Goal: Transaction & Acquisition: Purchase product/service

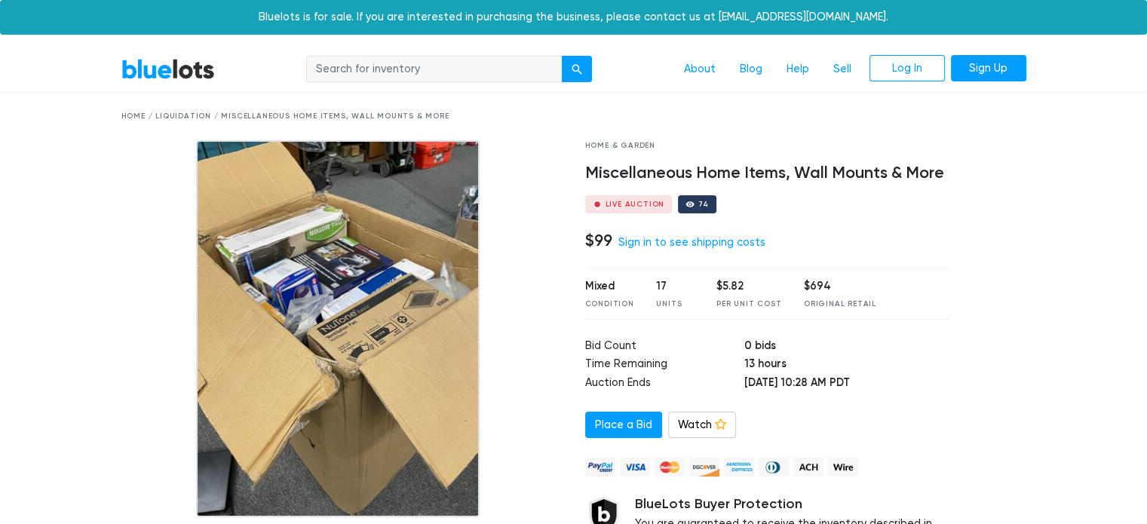
click at [554, 296] on div at bounding box center [341, 328] width 441 height 377
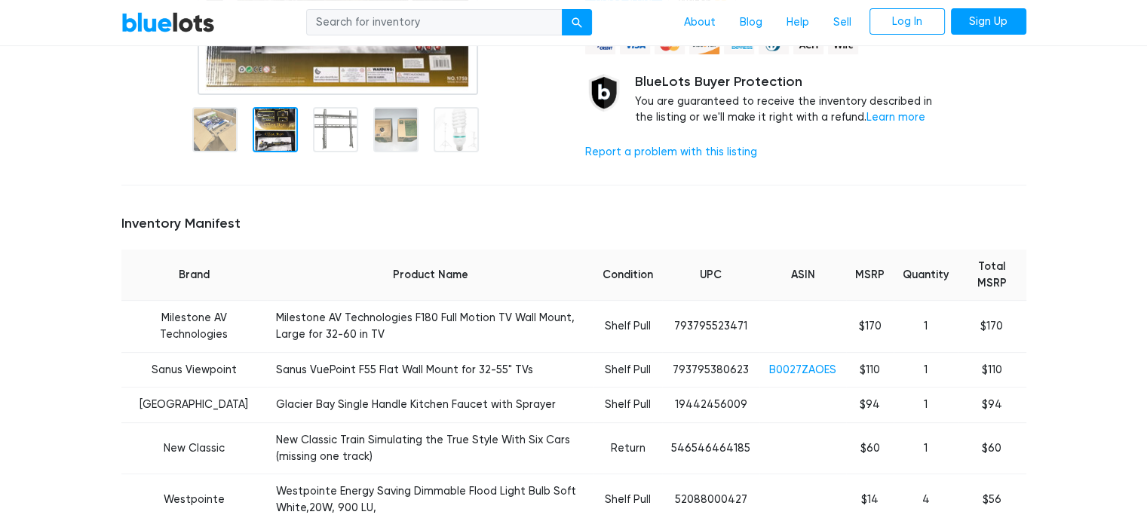
scroll to position [392, 0]
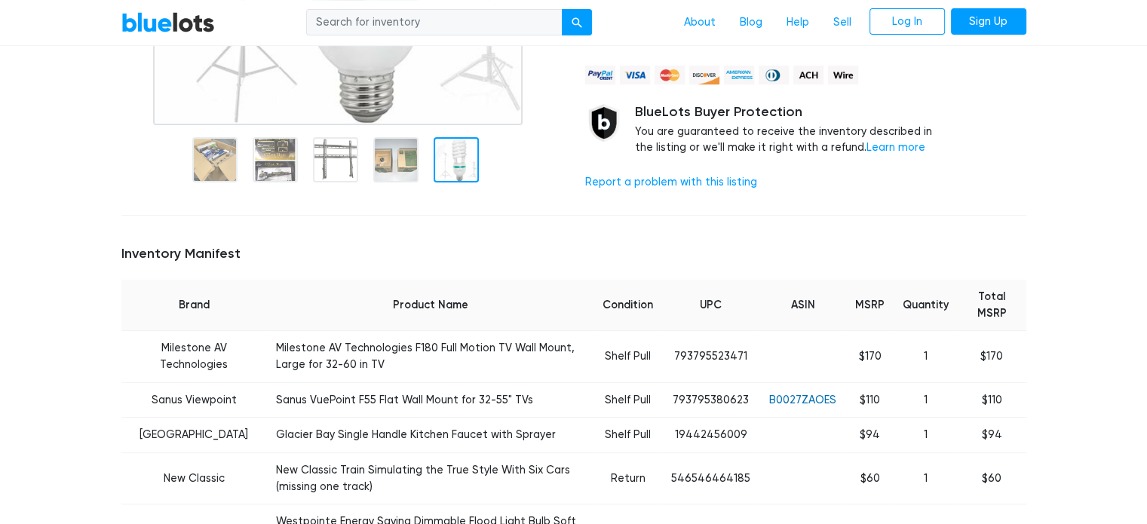
click at [812, 400] on link "B0027ZAOES" at bounding box center [802, 400] width 67 height 13
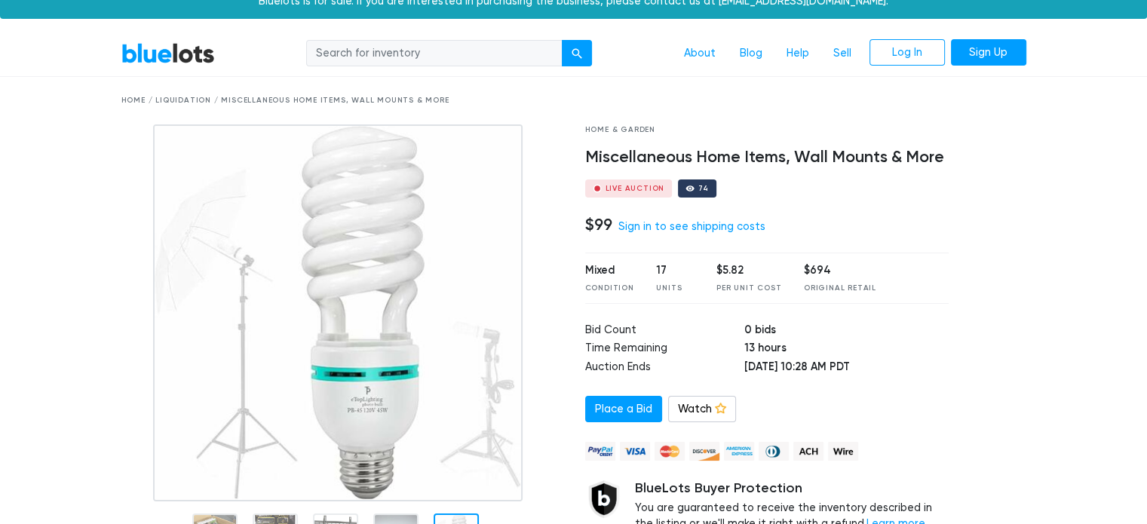
scroll to position [0, 0]
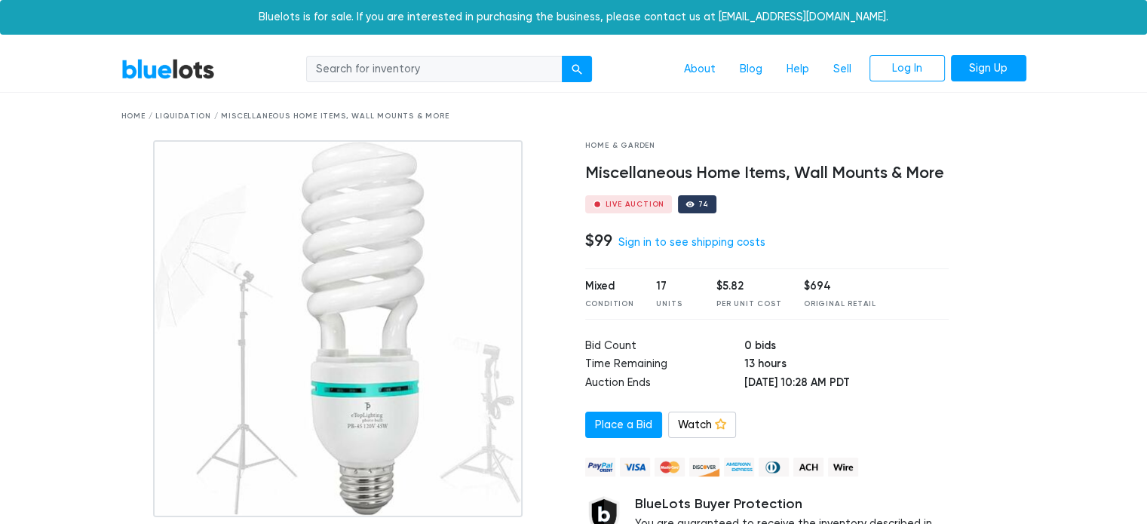
click at [1107, 69] on nav "BlueLots About Blog Help Sell Log In Sign Up" at bounding box center [573, 70] width 1147 height 46
click at [201, 68] on link "BlueLots" at bounding box center [168, 69] width 94 height 22
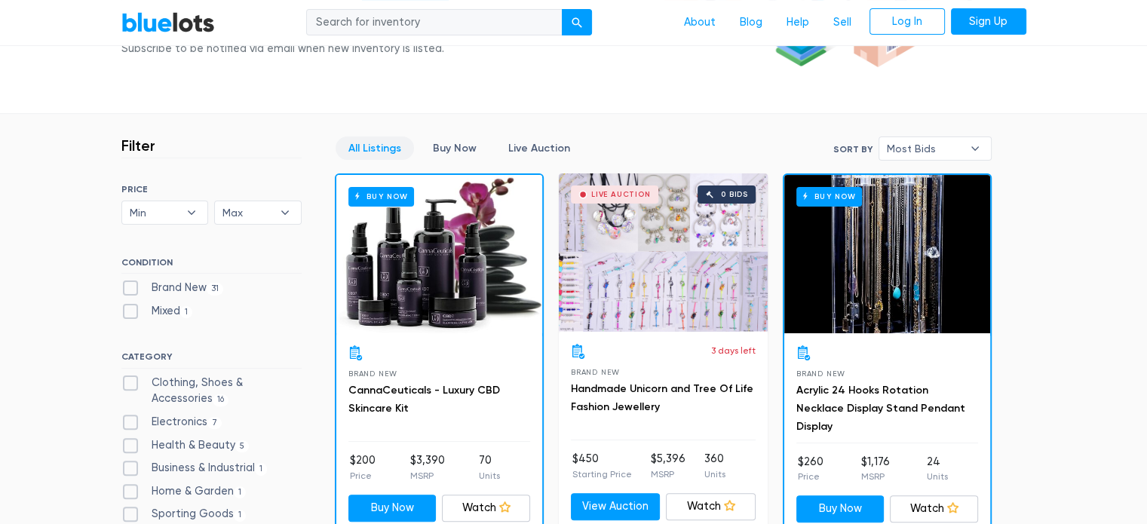
scroll to position [362, 0]
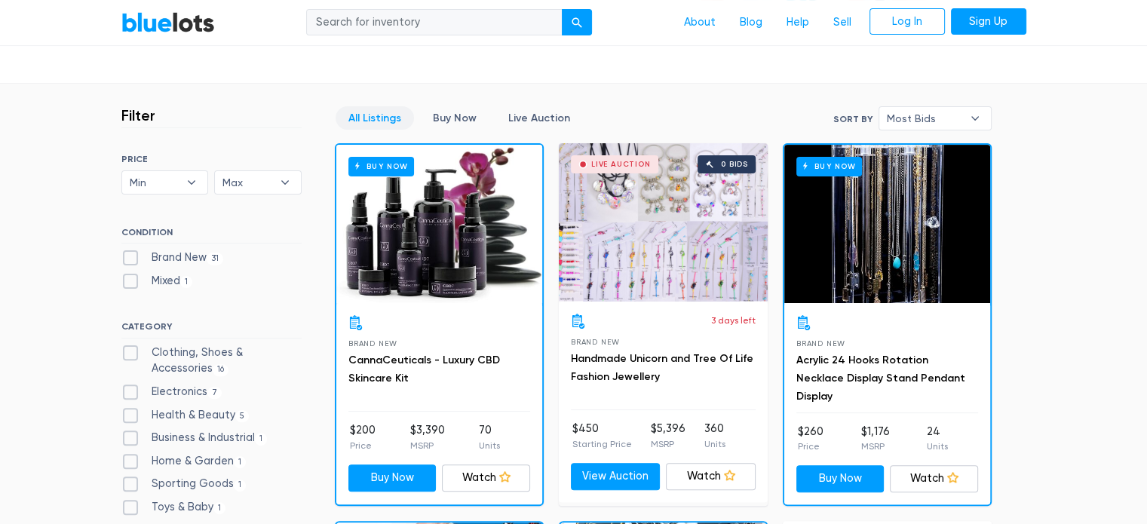
click at [663, 198] on div "Live Auction 0 bids" at bounding box center [663, 222] width 209 height 158
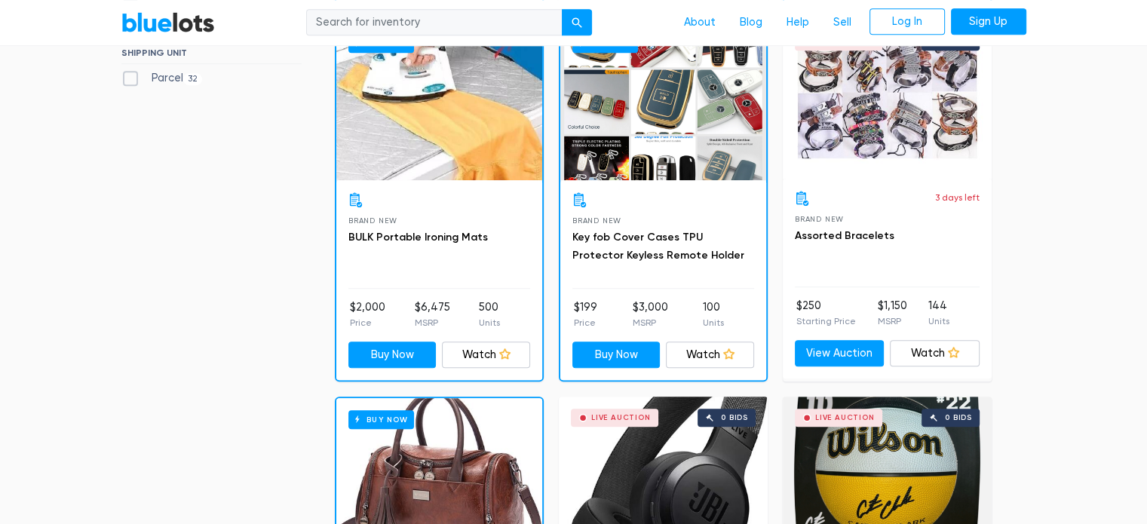
scroll to position [815, 0]
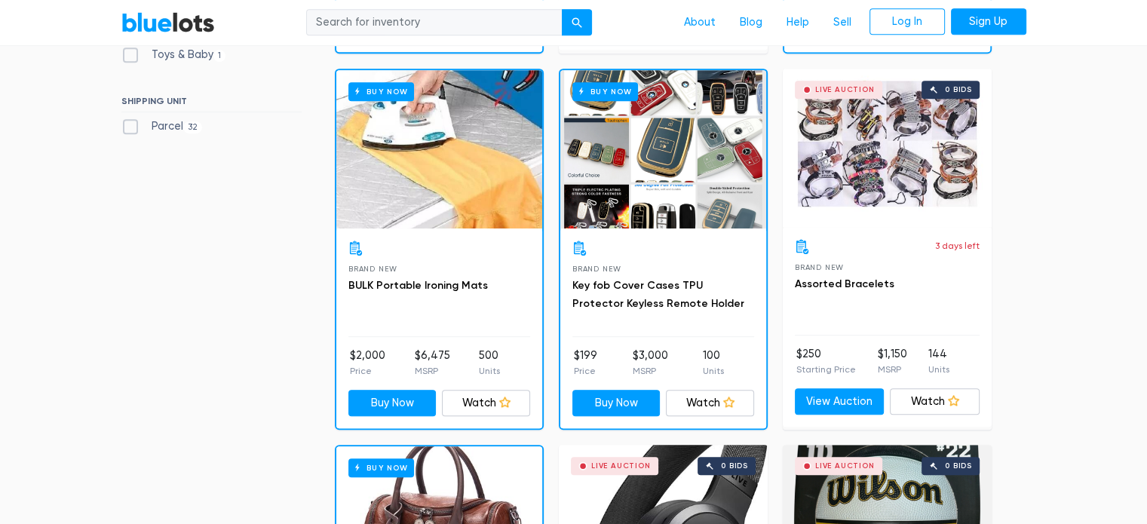
click at [432, 180] on div "Buy Now" at bounding box center [439, 149] width 206 height 158
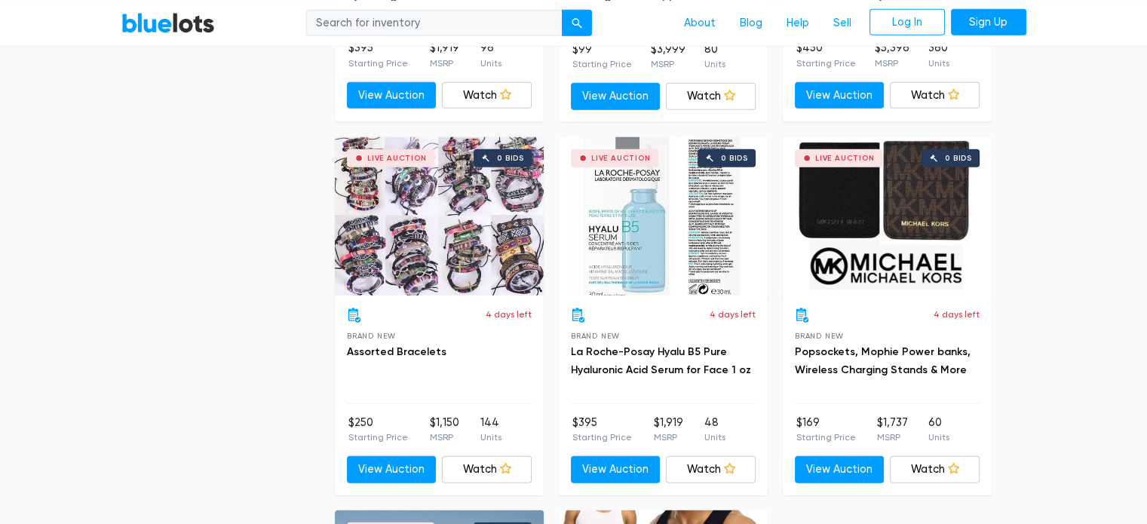
scroll to position [4495, 0]
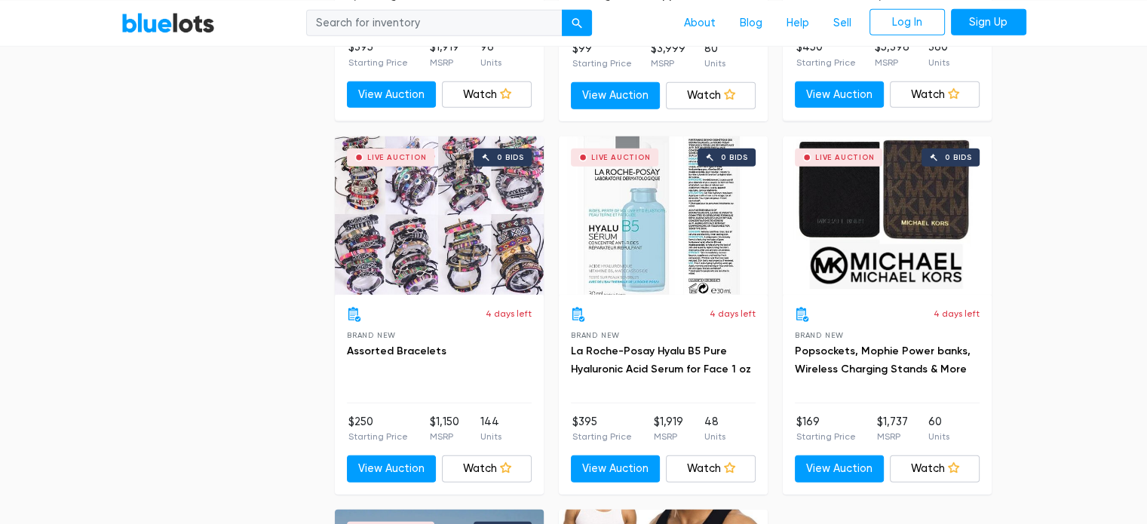
click at [888, 183] on div "Live Auction 0 bids" at bounding box center [887, 216] width 209 height 158
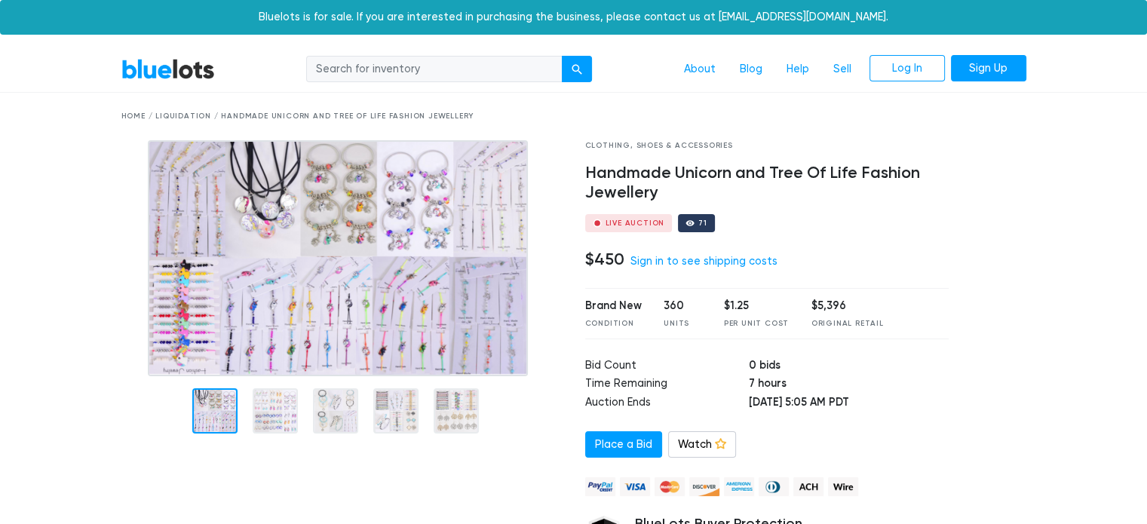
click at [663, 198] on h4 "Handmade Unicorn and Tree Of Life Fashion Jewellery" at bounding box center [767, 183] width 364 height 39
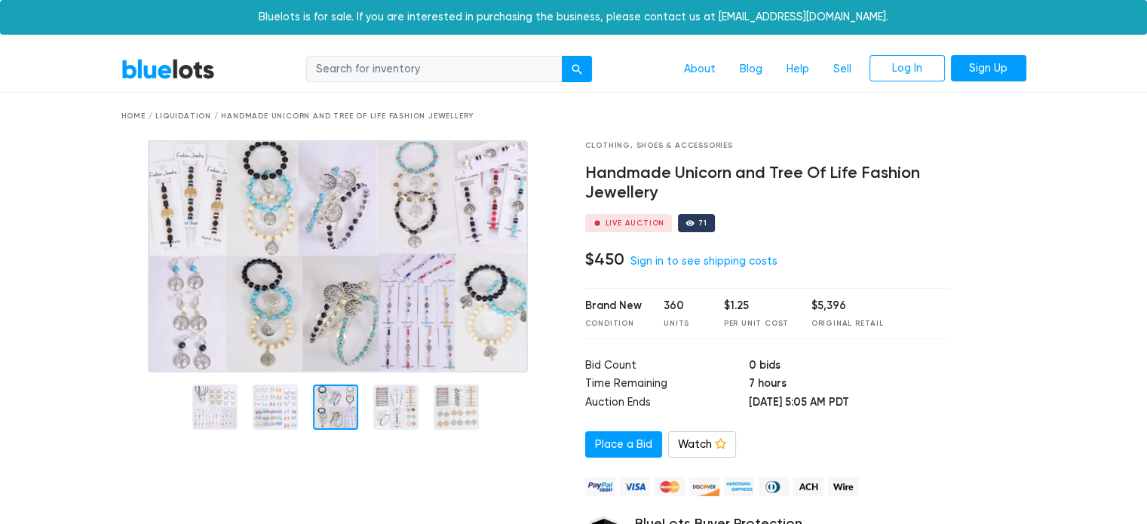
click at [359, 284] on img at bounding box center [338, 256] width 380 height 232
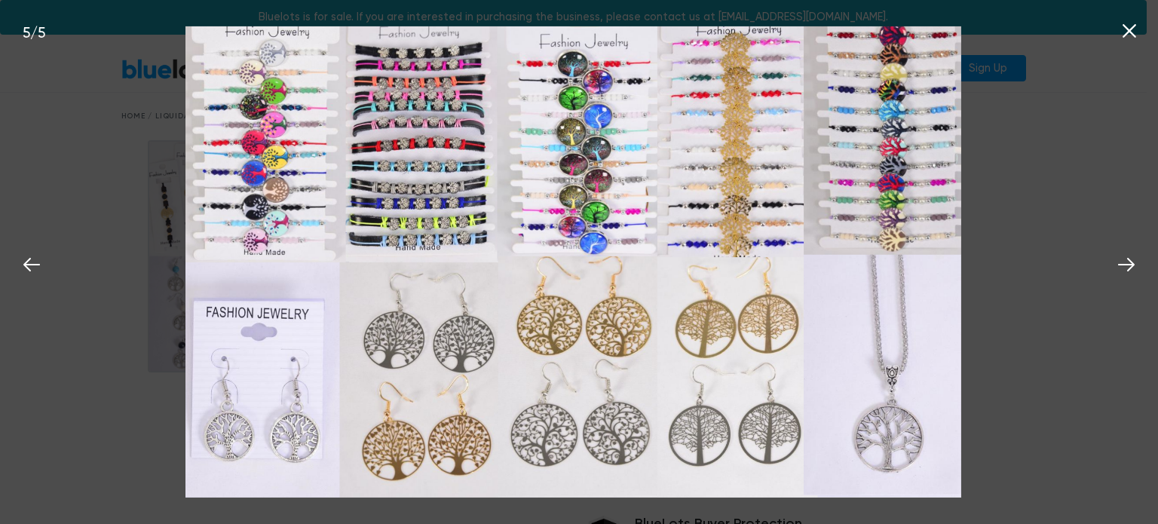
click at [105, 430] on div "5 / 5" at bounding box center [579, 262] width 1158 height 524
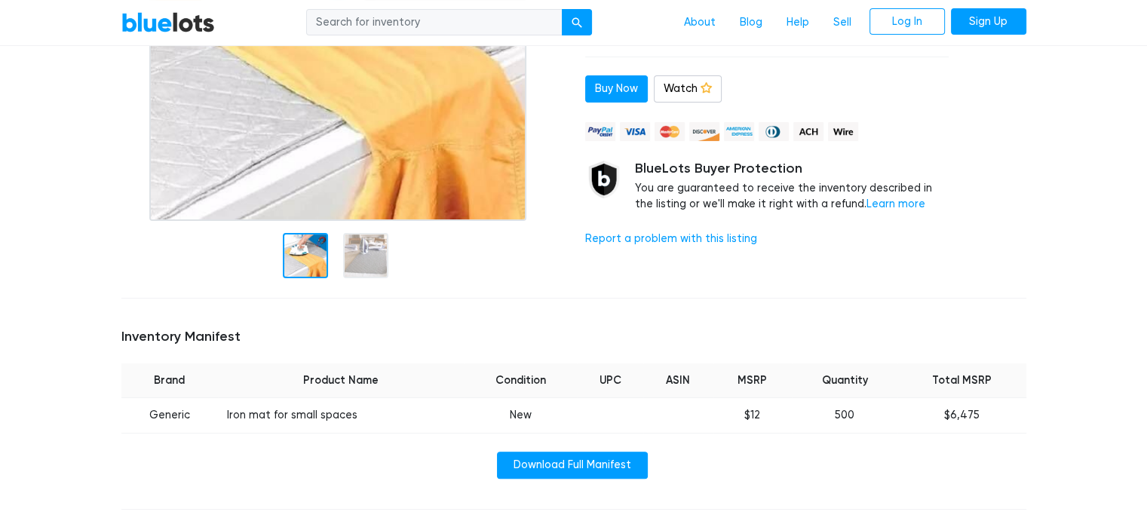
scroll to position [302, 0]
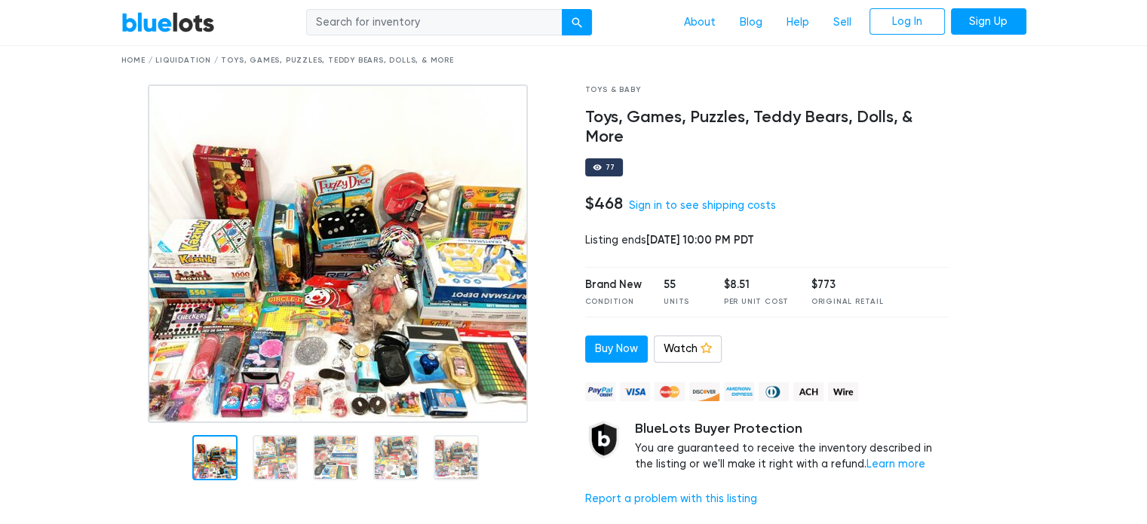
scroll to position [151, 0]
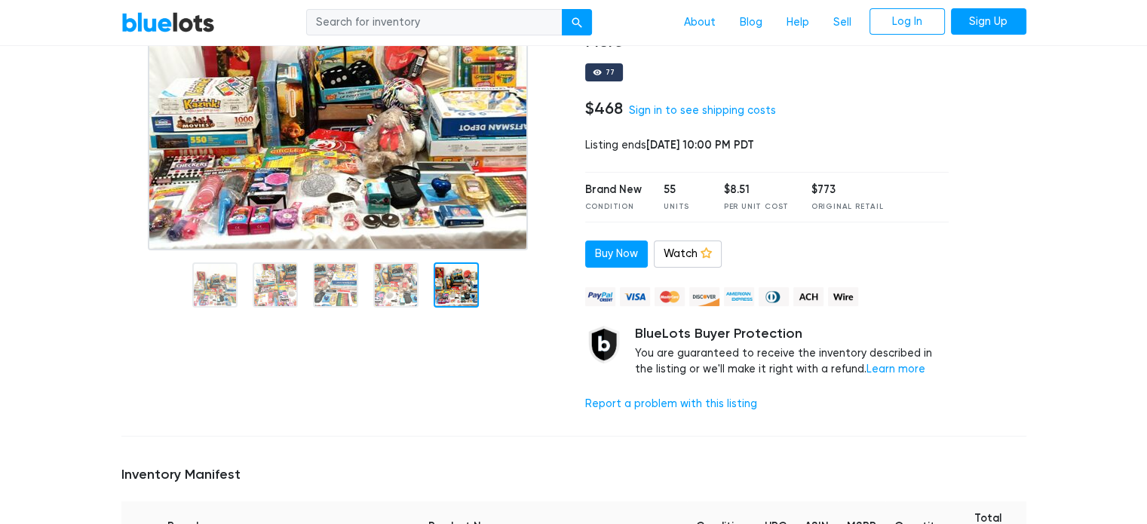
click at [468, 192] on img at bounding box center [338, 119] width 380 height 261
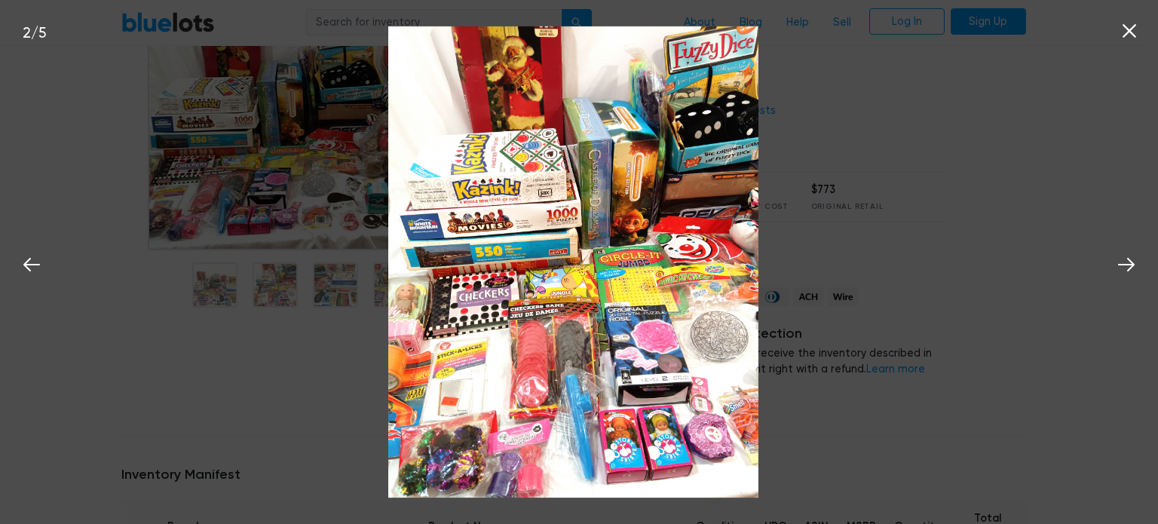
click at [324, 358] on div "2 / 5" at bounding box center [579, 262] width 1158 height 524
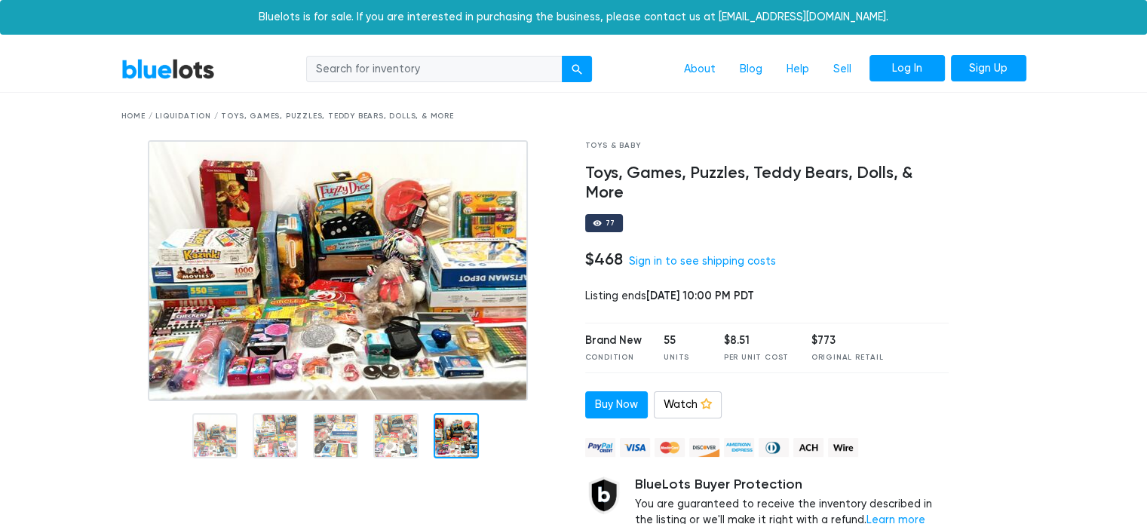
click at [931, 75] on link "Log In" at bounding box center [907, 68] width 75 height 27
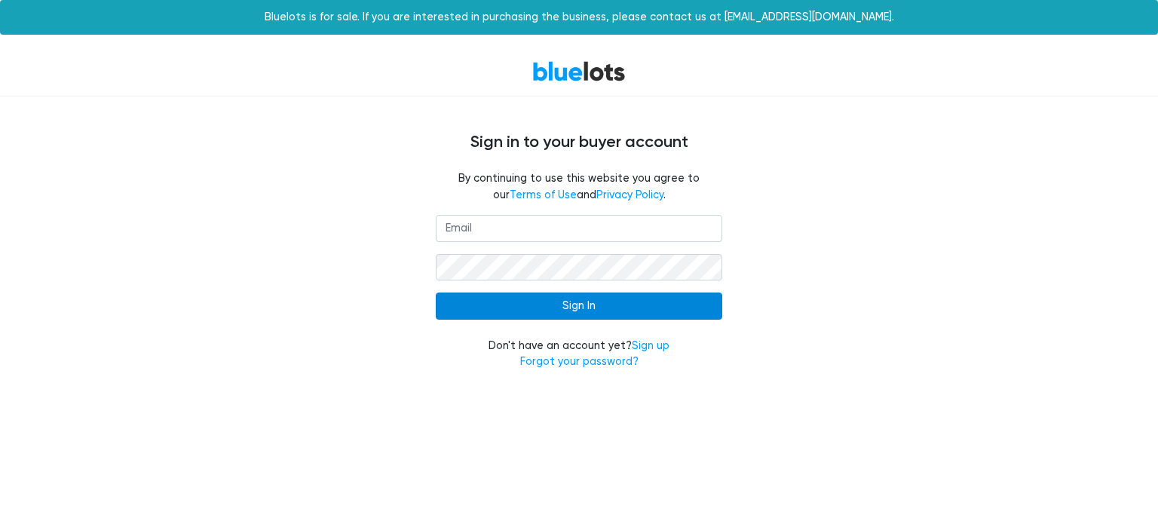
type input "[EMAIL_ADDRESS][DOMAIN_NAME]"
click at [664, 308] on input "Sign In" at bounding box center [579, 306] width 287 height 27
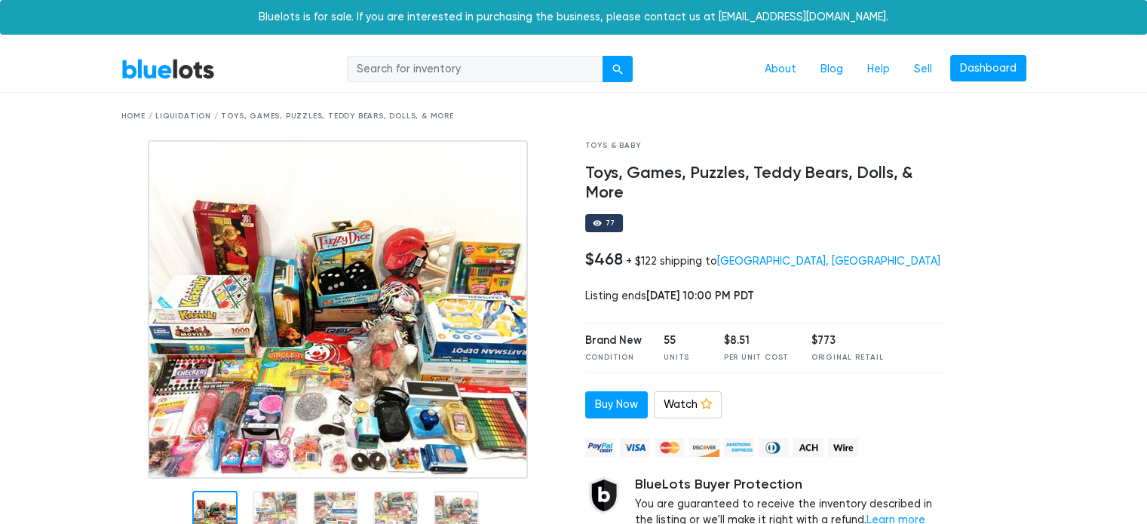
click at [185, 69] on link "BlueLots" at bounding box center [168, 69] width 94 height 22
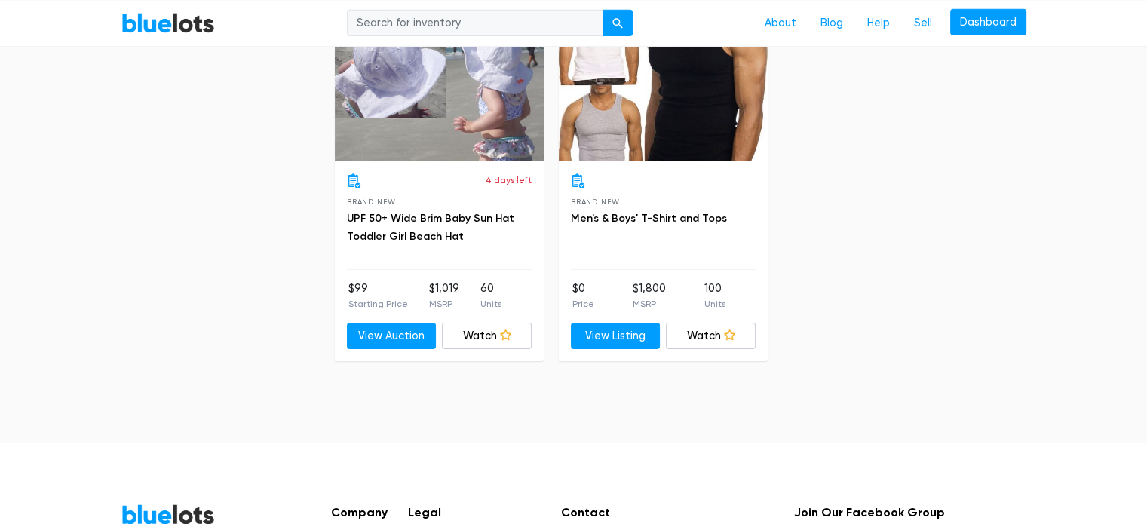
scroll to position [5153, 0]
